Goal: Task Accomplishment & Management: Complete application form

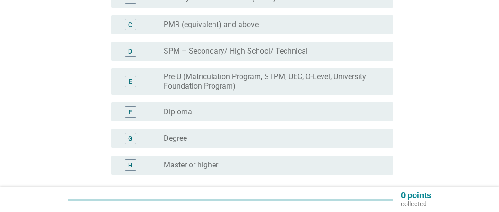
scroll to position [190, 0]
click at [131, 138] on div "G" at bounding box center [130, 138] width 5 height 10
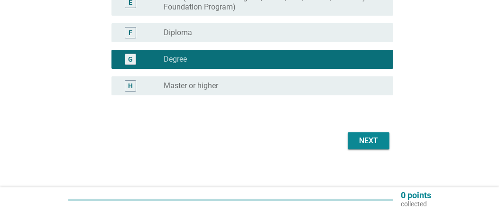
scroll to position [275, 0]
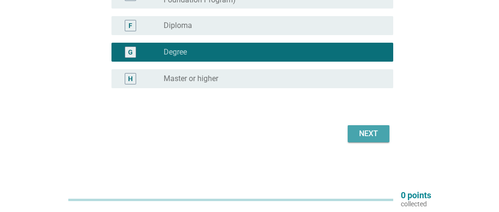
click at [372, 131] on div "Next" at bounding box center [368, 133] width 27 height 11
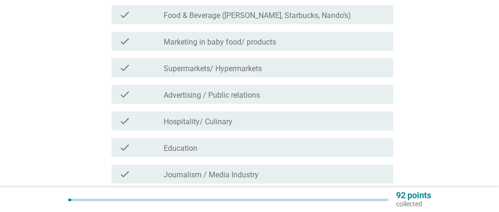
scroll to position [95, 0]
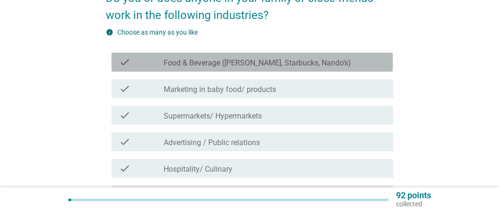
click at [337, 61] on div "check_box_outline_blank Food & Beverage ([PERSON_NAME], Starbucks, Nando’s)" at bounding box center [274, 61] width 222 height 11
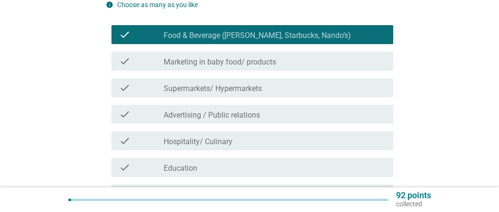
scroll to position [63, 0]
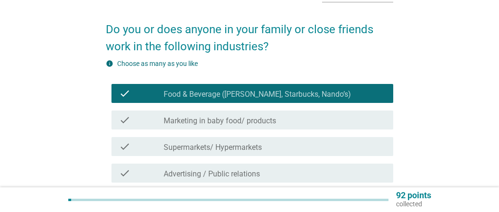
click at [336, 89] on div "check_box_outline_blank Food & Beverage ([PERSON_NAME], Starbucks, Nando’s)" at bounding box center [274, 93] width 222 height 11
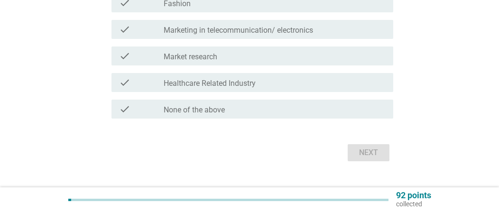
scroll to position [395, 0]
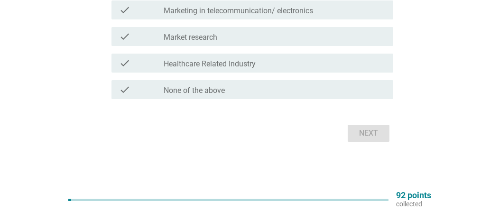
click at [365, 94] on div "check_box_outline_blank None of the above" at bounding box center [274, 89] width 222 height 11
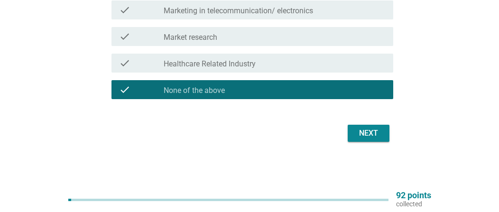
click at [369, 138] on div "Next" at bounding box center [368, 132] width 27 height 11
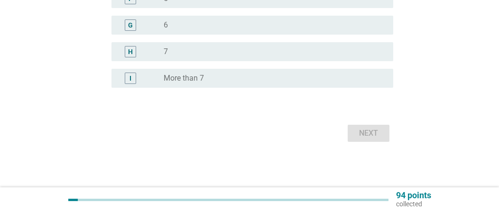
scroll to position [0, 0]
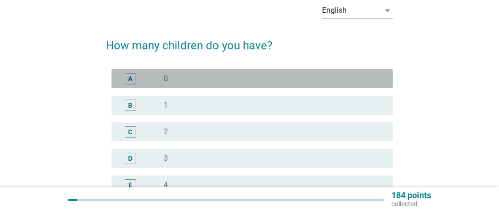
click at [171, 79] on div "radio_button_unchecked 0" at bounding box center [270, 78] width 214 height 9
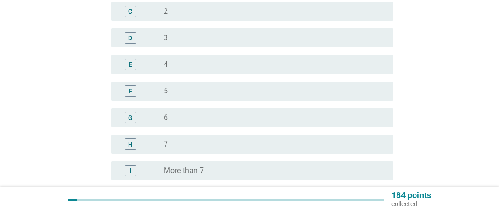
scroll to position [260, 0]
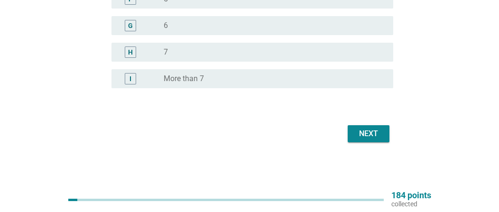
click at [362, 133] on div "Next" at bounding box center [368, 133] width 27 height 11
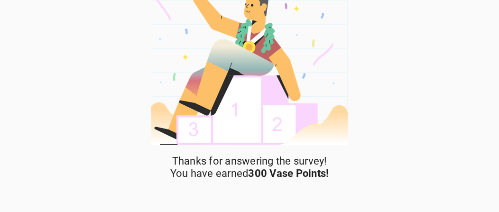
scroll to position [49, 0]
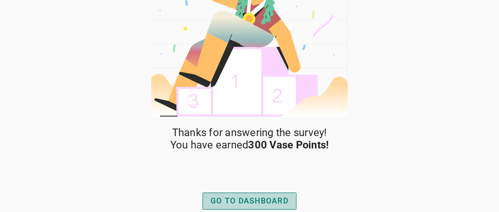
click at [270, 204] on div "GO TO DASHBOARD" at bounding box center [249, 200] width 78 height 11
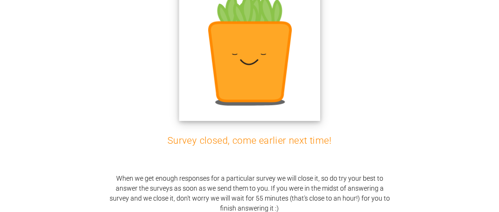
scroll to position [59, 0]
